Goal: Information Seeking & Learning: Learn about a topic

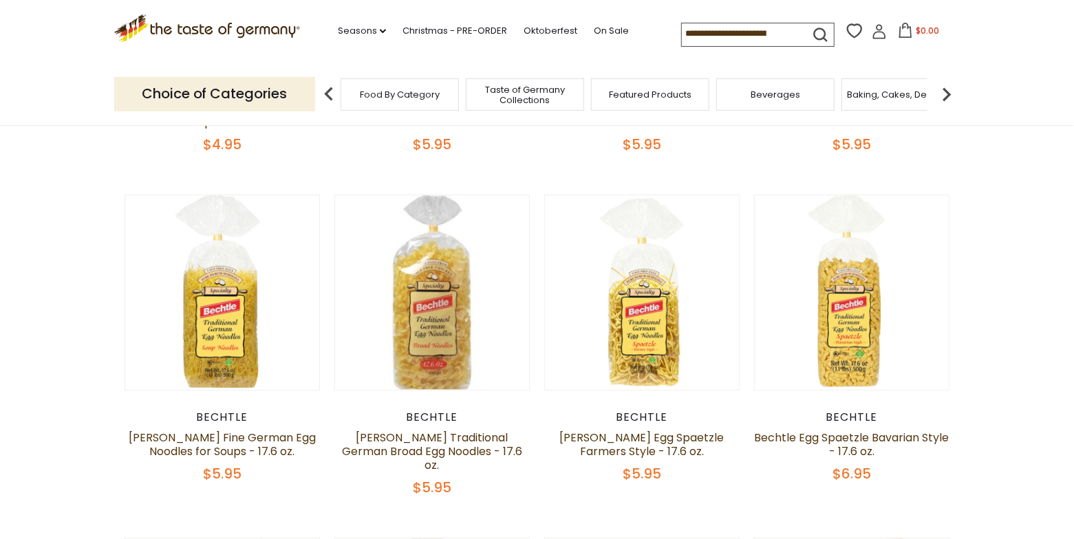
scroll to position [383, 0]
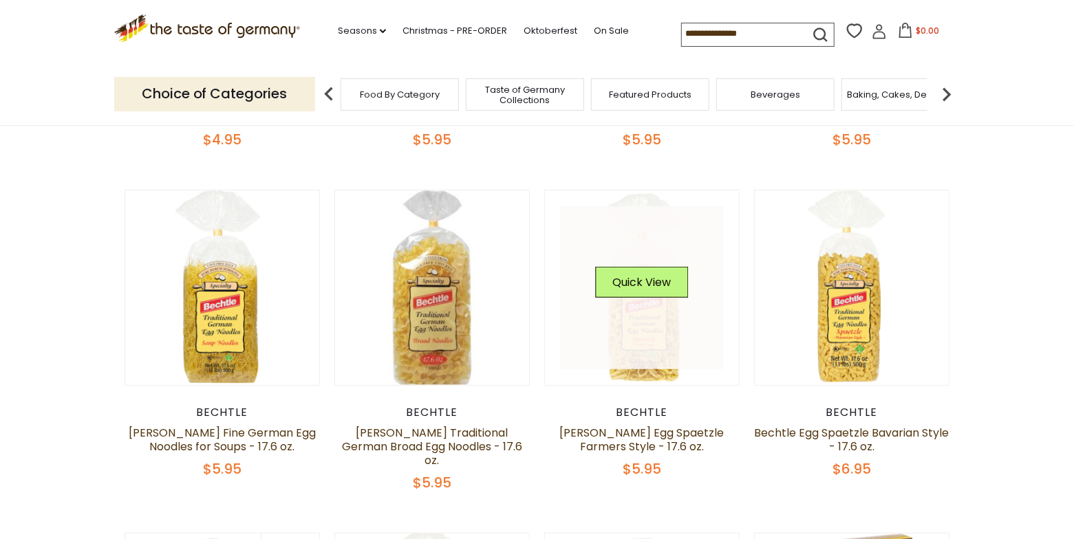
click at [642, 329] on link at bounding box center [642, 288] width 164 height 164
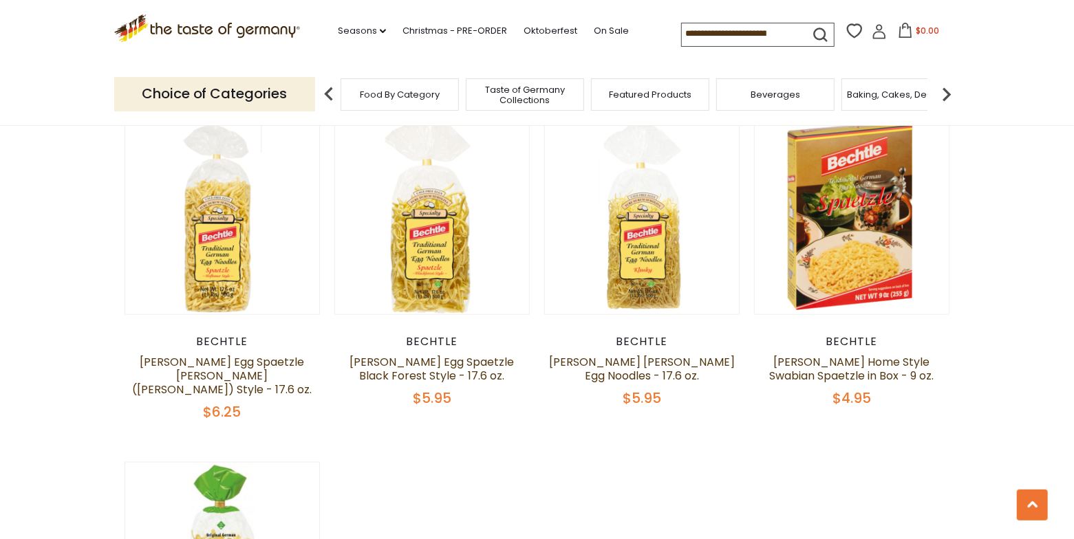
scroll to position [794, 0]
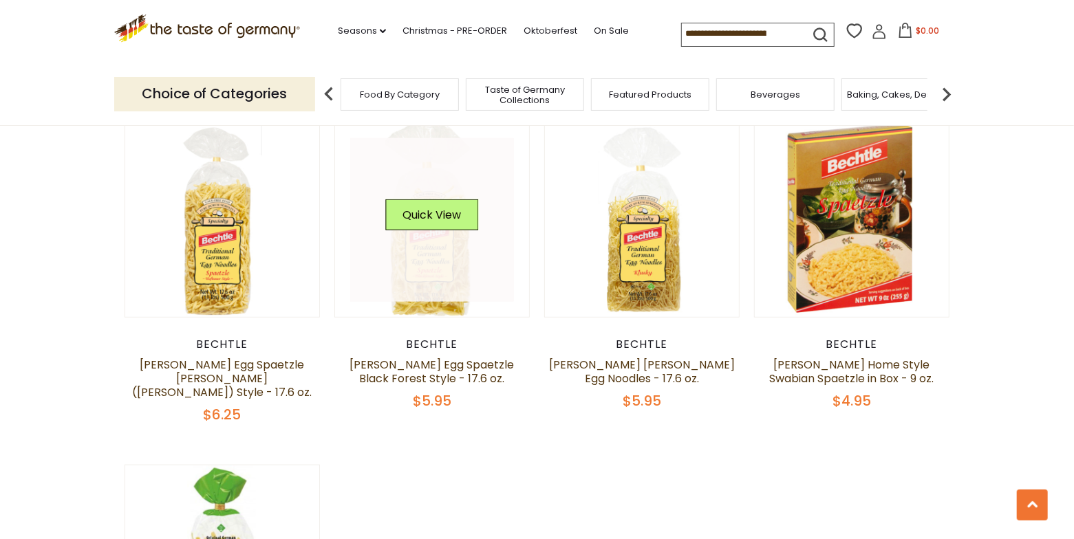
click at [432, 246] on link at bounding box center [432, 220] width 164 height 164
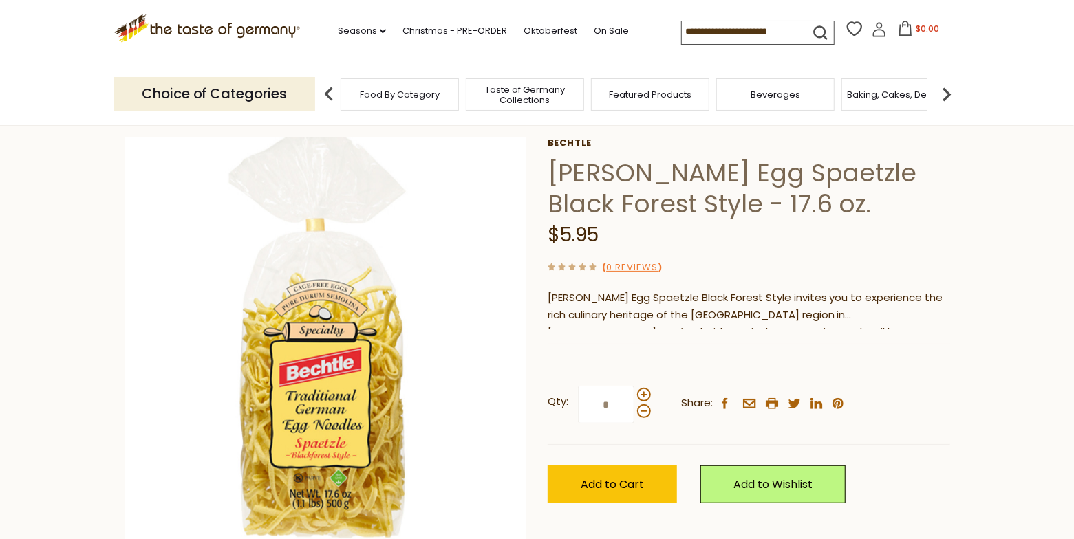
scroll to position [68, 0]
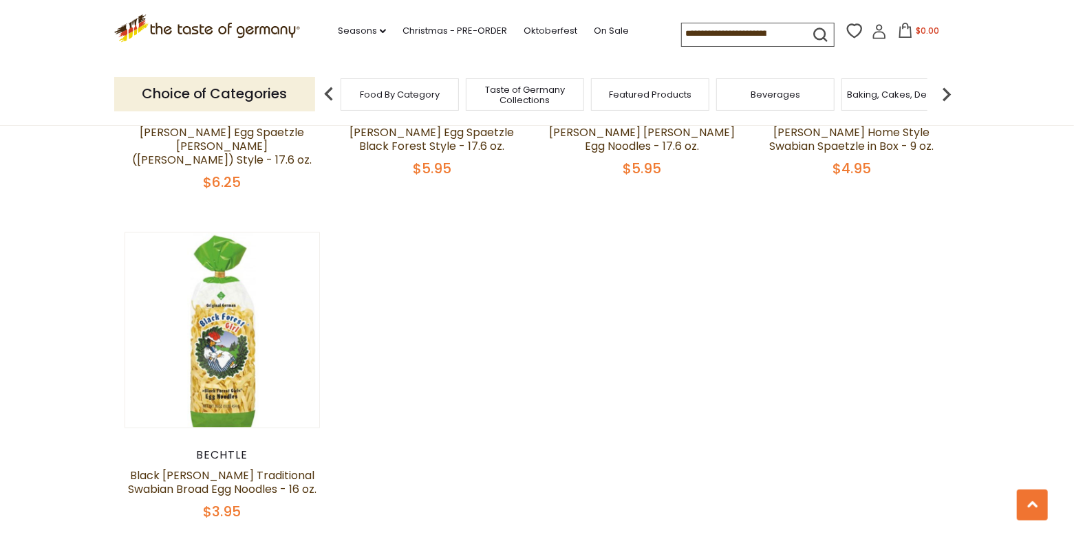
scroll to position [1034, 0]
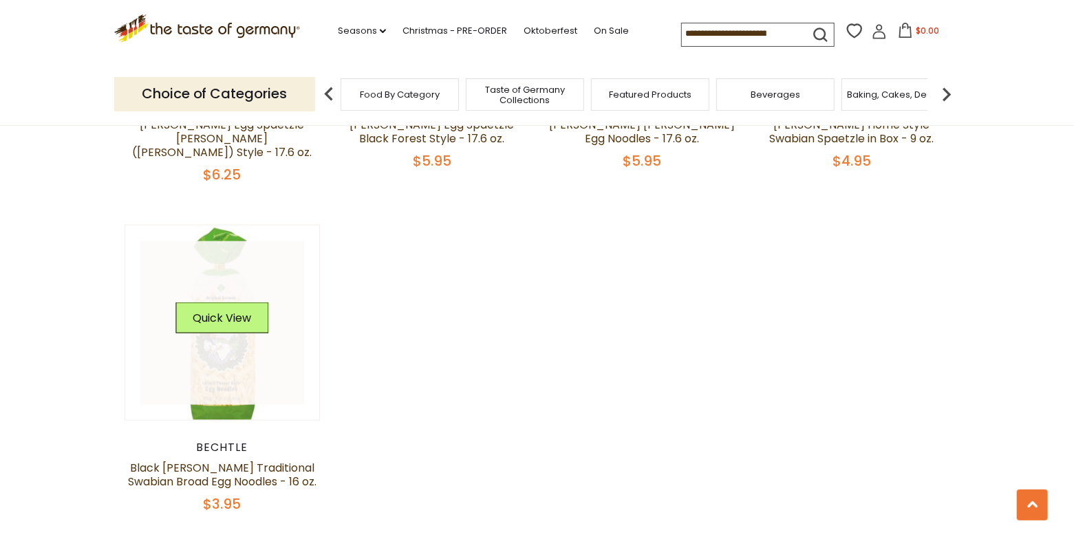
click at [235, 348] on link at bounding box center [222, 323] width 164 height 164
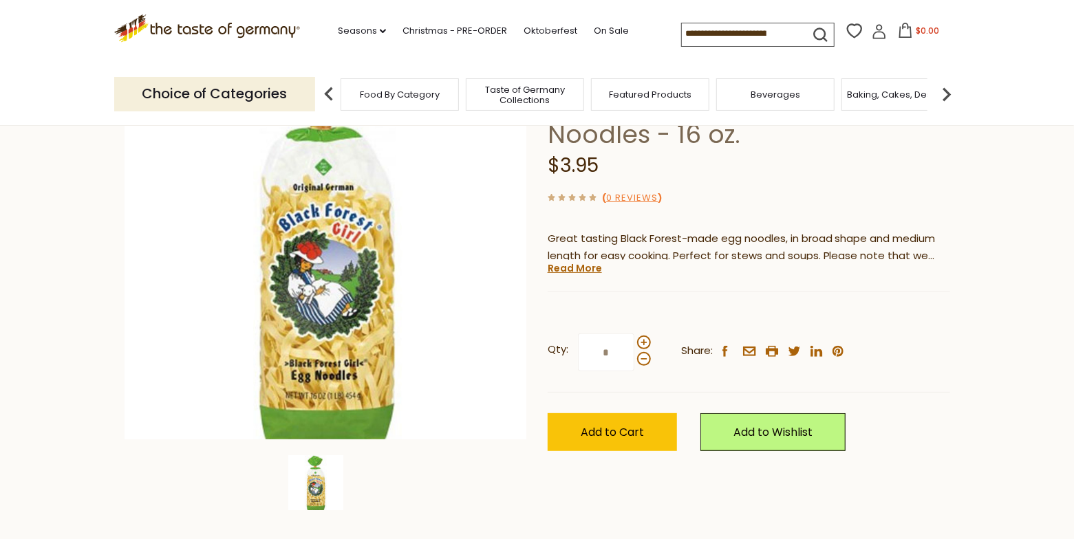
scroll to position [177, 0]
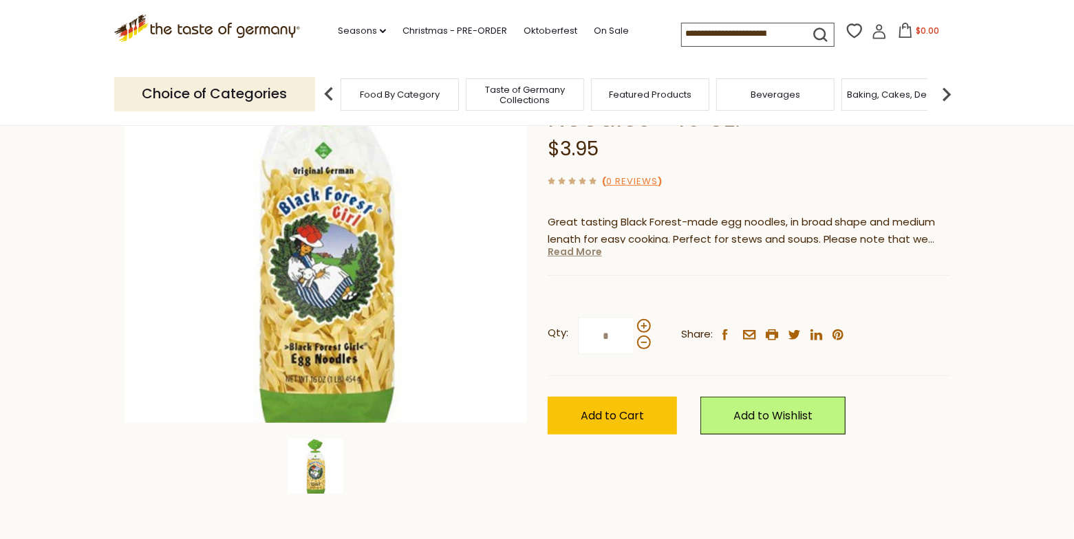
click at [574, 252] on link "Read More" at bounding box center [574, 252] width 54 height 14
